Goal: Find specific page/section: Find specific page/section

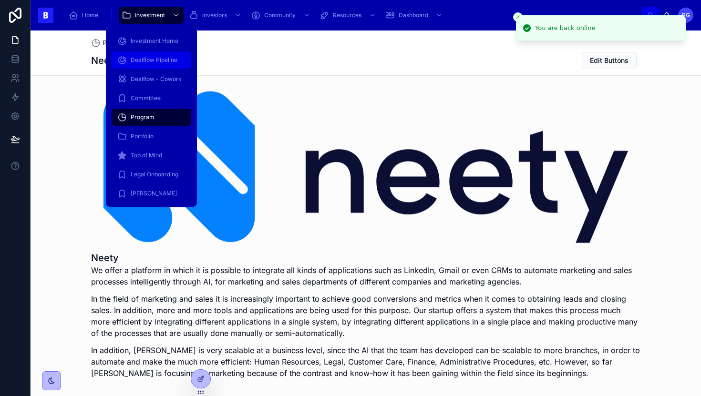
click at [165, 62] on span "Dealflow Pipeline" at bounding box center [154, 60] width 47 height 8
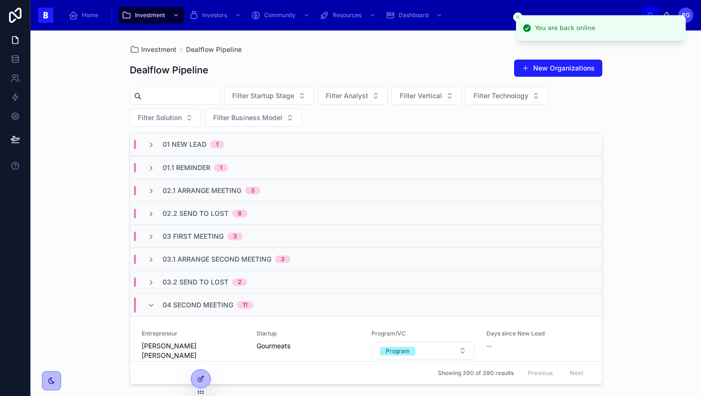
click at [215, 93] on input "text" at bounding box center [181, 96] width 78 height 13
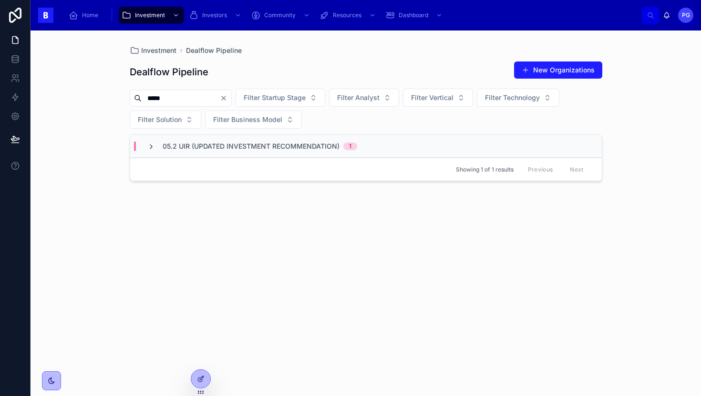
type input "*****"
click at [150, 146] on icon at bounding box center [151, 147] width 8 height 8
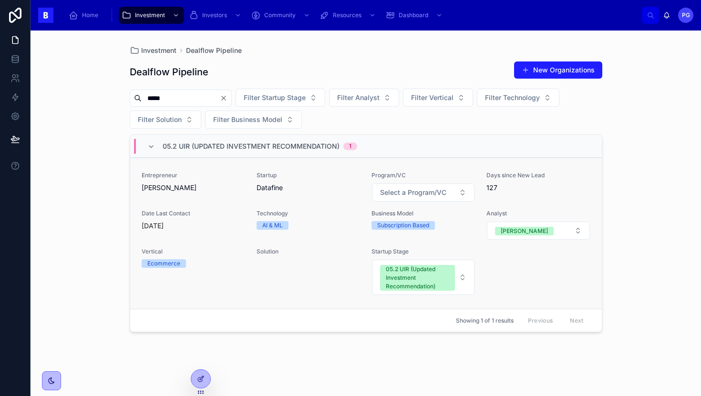
click at [317, 196] on div "Startup Datafine" at bounding box center [309, 187] width 104 height 31
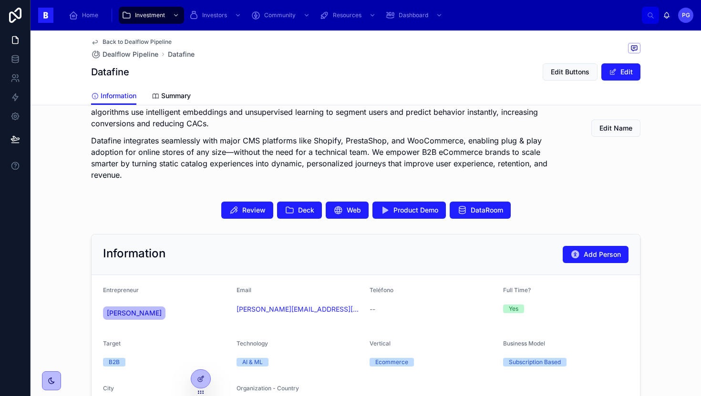
scroll to position [214, 0]
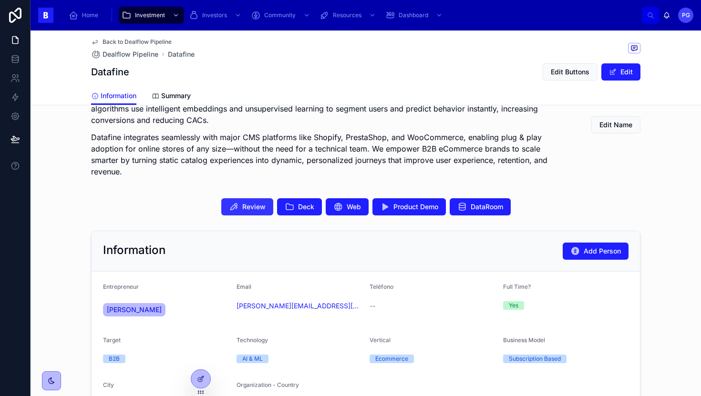
click at [242, 202] on span "Review" at bounding box center [253, 207] width 23 height 10
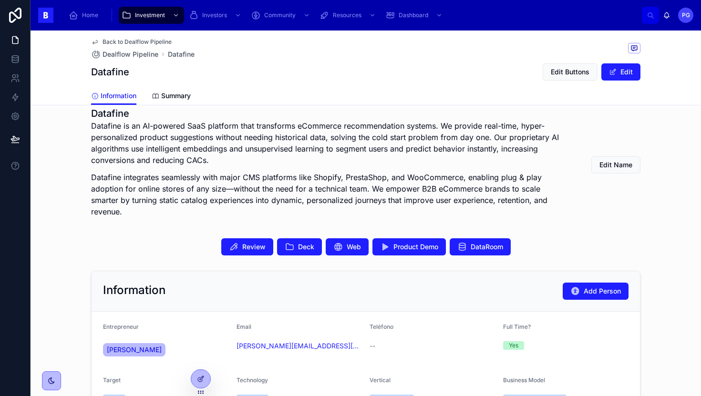
scroll to position [166, 0]
